Goal: Check status: Check status

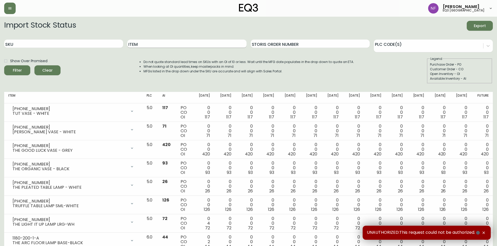
click at [158, 44] on input "Item" at bounding box center [186, 44] width 119 height 8
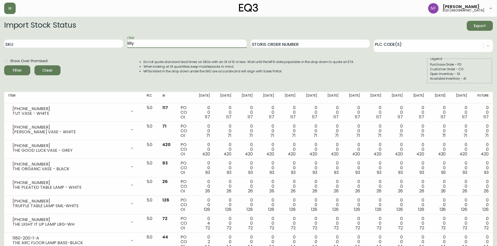
click at [4, 65] on button "Filter" at bounding box center [17, 70] width 26 height 10
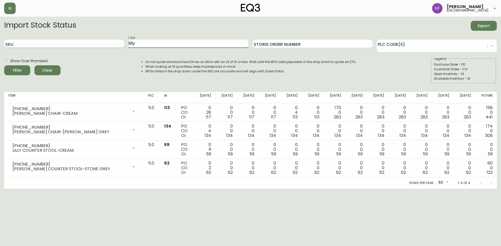
drag, startPoint x: 145, startPoint y: 44, endPoint x: 107, endPoint y: 42, distance: 38.6
click at [107, 42] on div "SKU Item [PERSON_NAME] Order Number PLC Code(s)" at bounding box center [250, 43] width 492 height 17
type input "bila"
click at [4, 65] on button "Filter" at bounding box center [17, 70] width 26 height 10
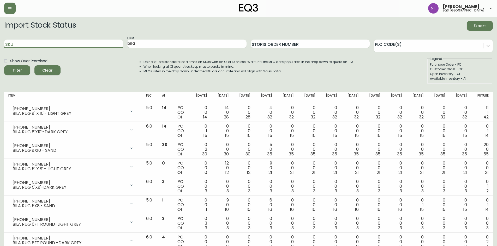
drag, startPoint x: 63, startPoint y: 45, endPoint x: 125, endPoint y: 36, distance: 62.4
click at [55, 44] on input "SKU" at bounding box center [63, 44] width 119 height 8
drag, startPoint x: 143, startPoint y: 43, endPoint x: 100, endPoint y: 45, distance: 42.3
click at [100, 45] on div "SKU Item bila Storis Order Number PLC Code(s)" at bounding box center [248, 43] width 488 height 17
click at [56, 43] on input "SKU" at bounding box center [63, 44] width 119 height 8
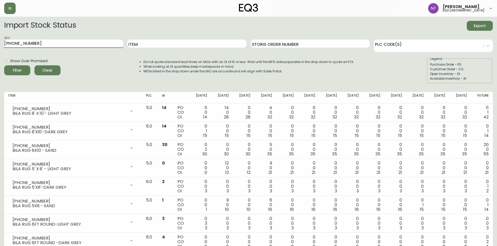
type input "[PHONE_NUMBER]"
click at [4, 65] on button "Filter" at bounding box center [17, 70] width 26 height 10
